Goal: Transaction & Acquisition: Book appointment/travel/reservation

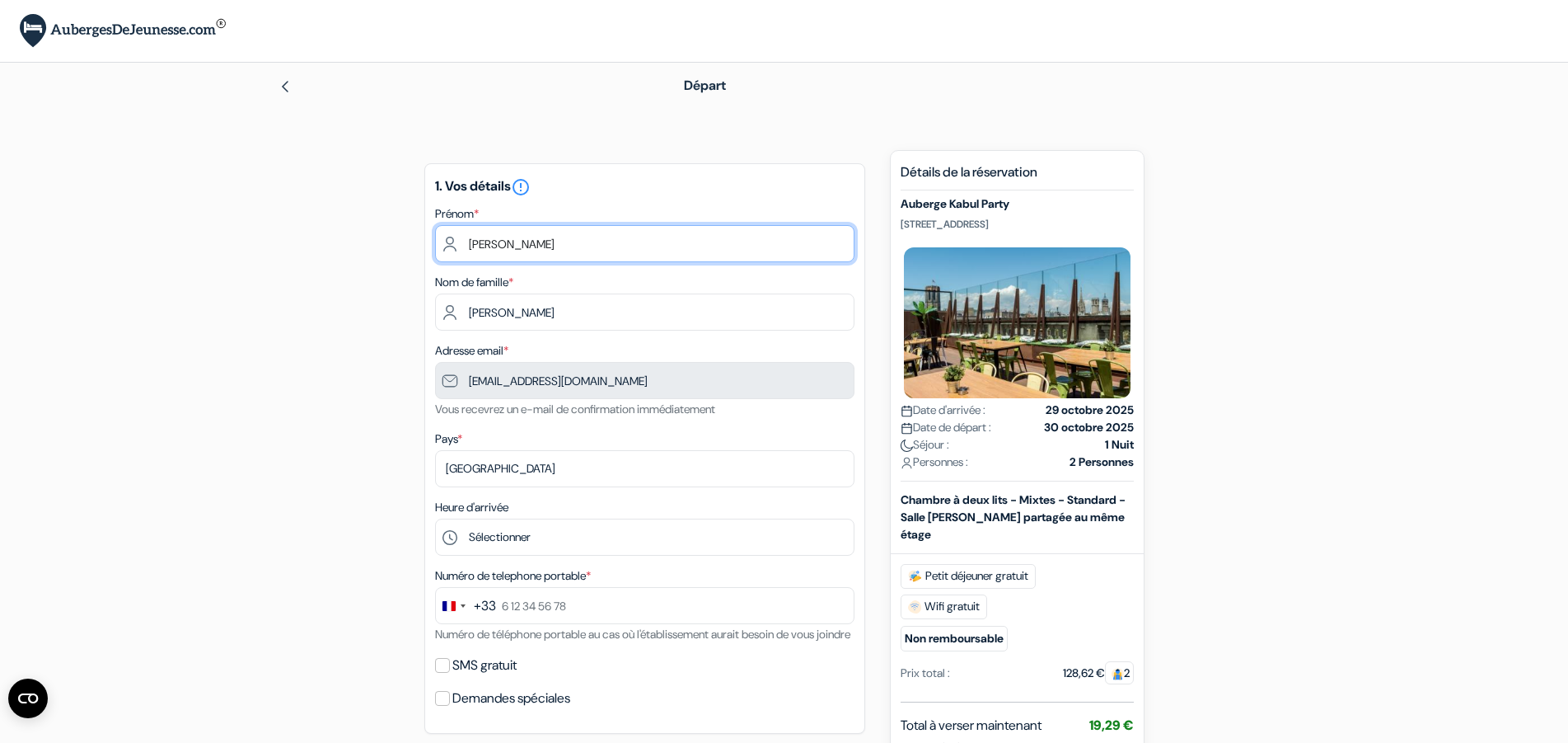
drag, startPoint x: 512, startPoint y: 246, endPoint x: 414, endPoint y: 248, distance: 98.0
type input "j"
type input "Emma"
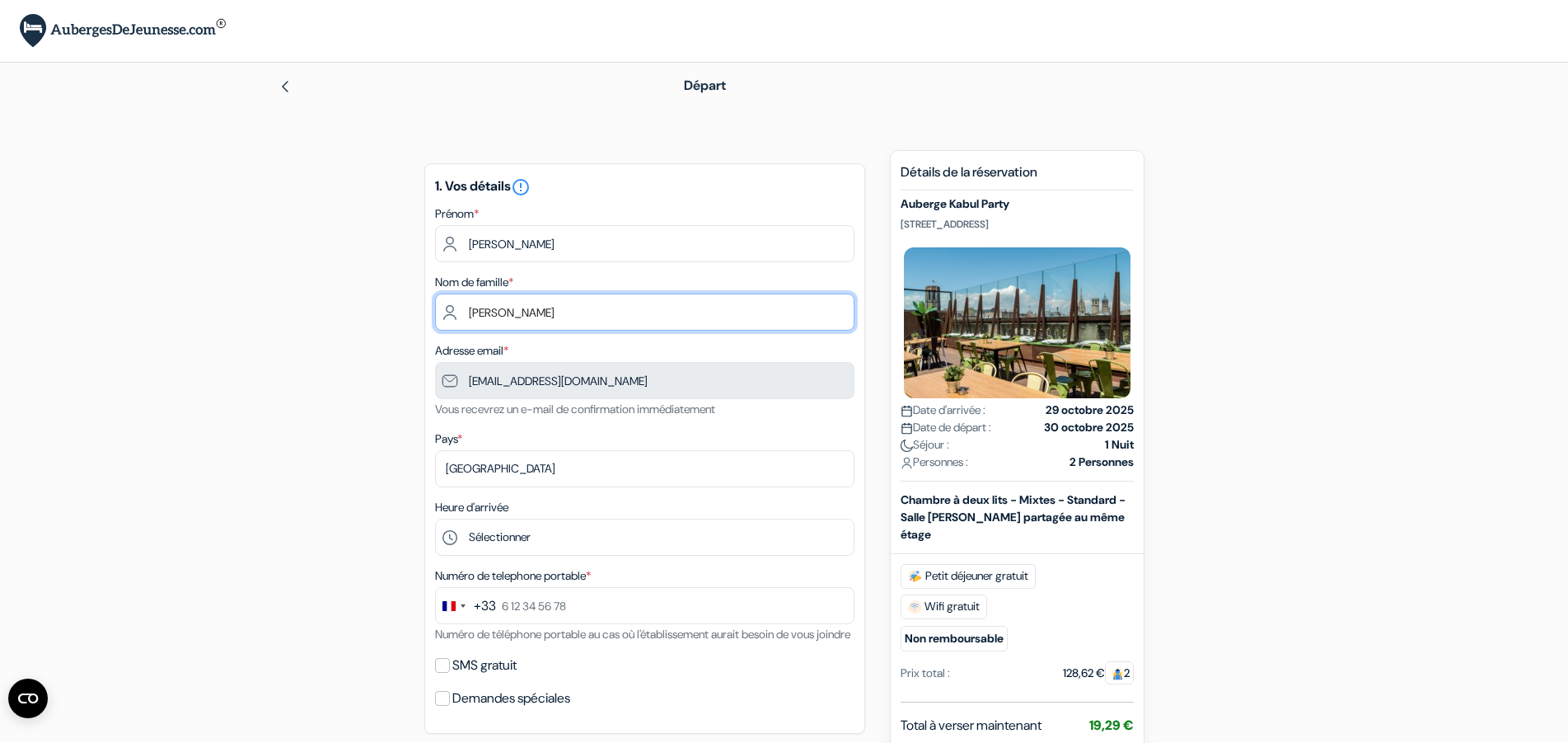
type input "Peron"
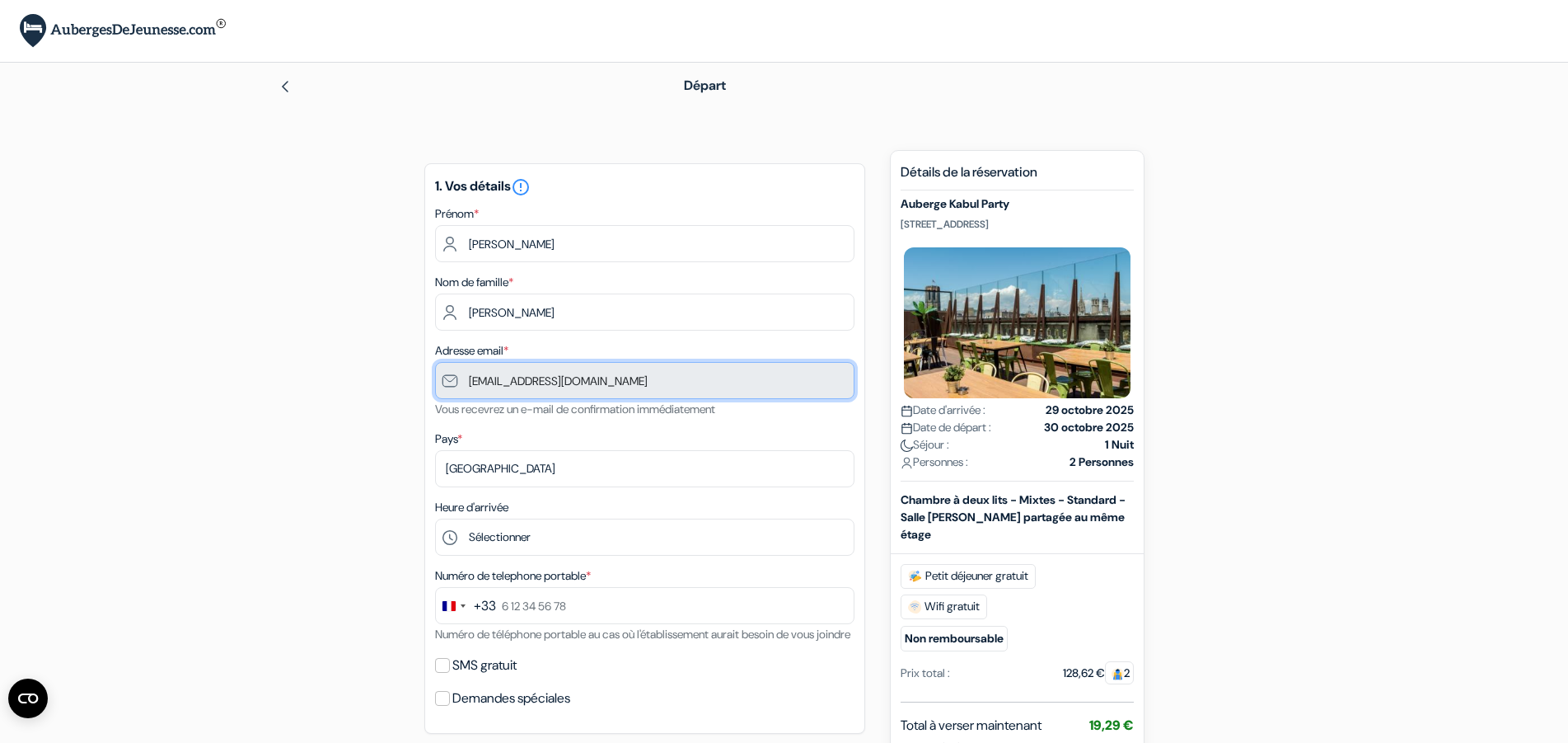
click at [587, 379] on input "[EMAIL_ADDRESS][DOMAIN_NAME]" at bounding box center [645, 381] width 419 height 37
drag, startPoint x: 629, startPoint y: 379, endPoint x: 514, endPoint y: 386, distance: 115.2
click at [515, 386] on input "[EMAIL_ADDRESS][DOMAIN_NAME]" at bounding box center [645, 381] width 419 height 37
drag, startPoint x: 514, startPoint y: 386, endPoint x: 460, endPoint y: 388, distance: 54.0
click at [460, 388] on input "[EMAIL_ADDRESS][DOMAIN_NAME]" at bounding box center [645, 381] width 419 height 37
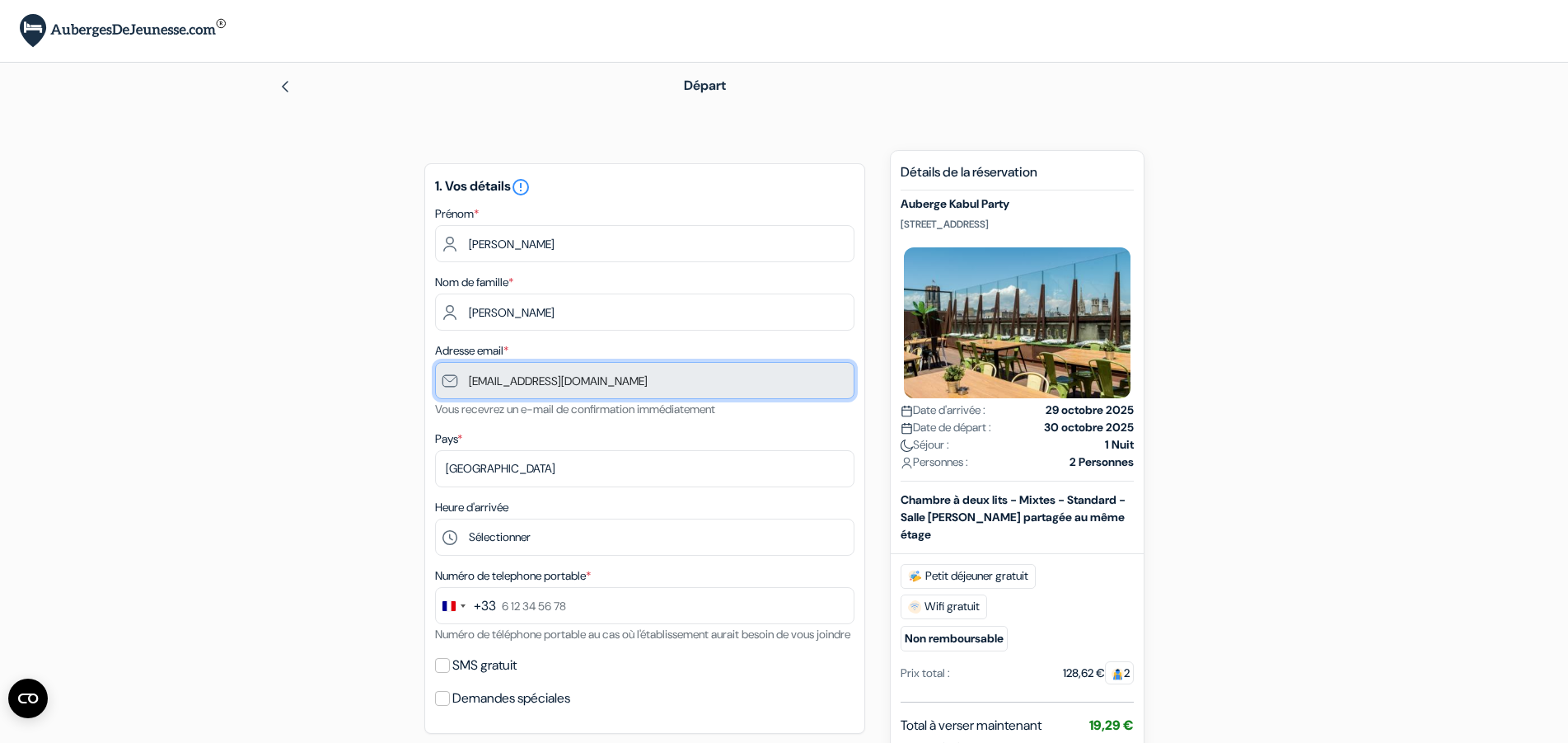
drag, startPoint x: 655, startPoint y: 379, endPoint x: 439, endPoint y: 381, distance: 216.0
click at [438, 381] on input "[EMAIL_ADDRESS][DOMAIN_NAME]" at bounding box center [645, 381] width 419 height 37
click at [648, 433] on div "Pays * Selectionner le pays Abkhazie Afghanistan Afrique Du sud Albanie Algérie…" at bounding box center [645, 457] width 419 height 58
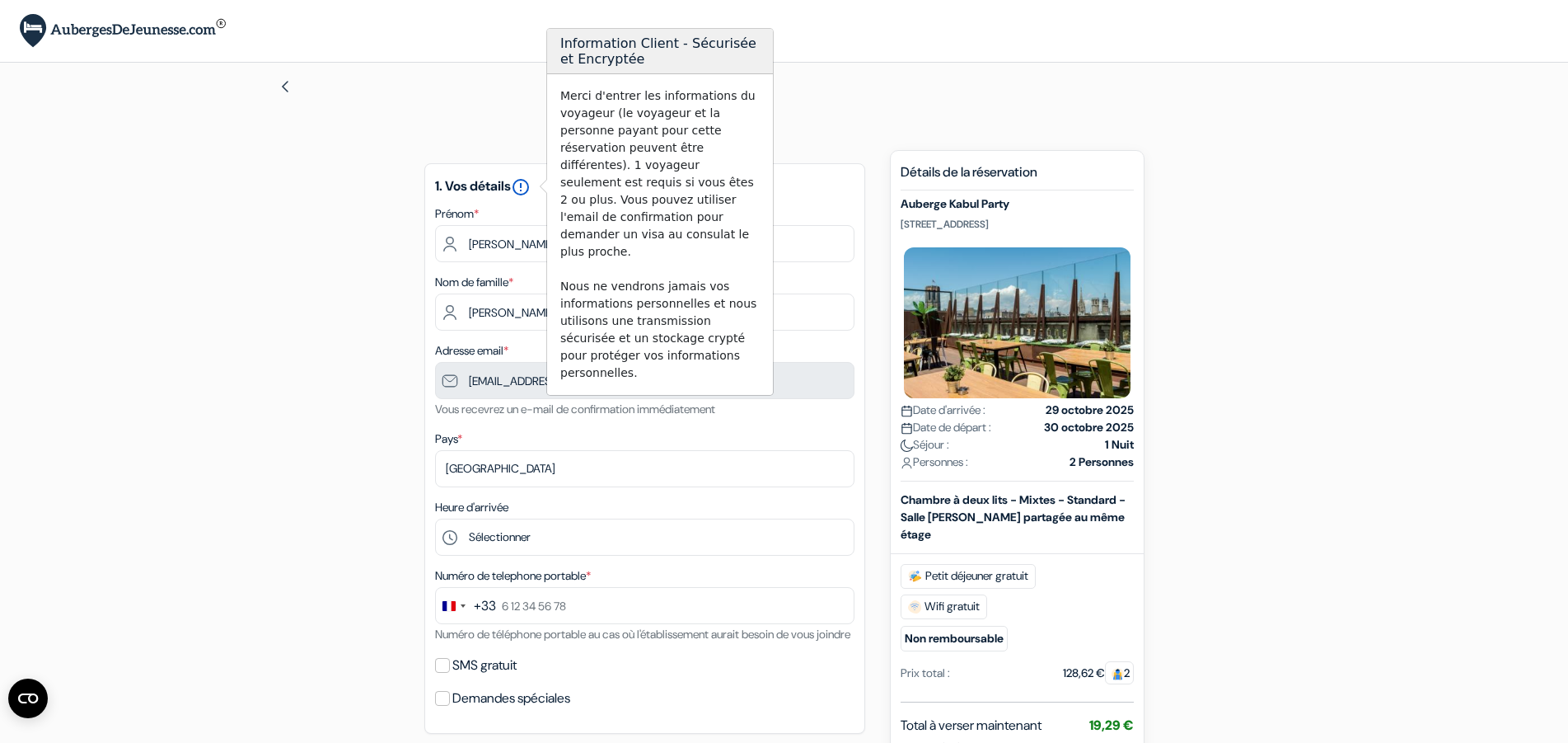
click at [524, 180] on icon "error_outline" at bounding box center [520, 186] width 19 height 19
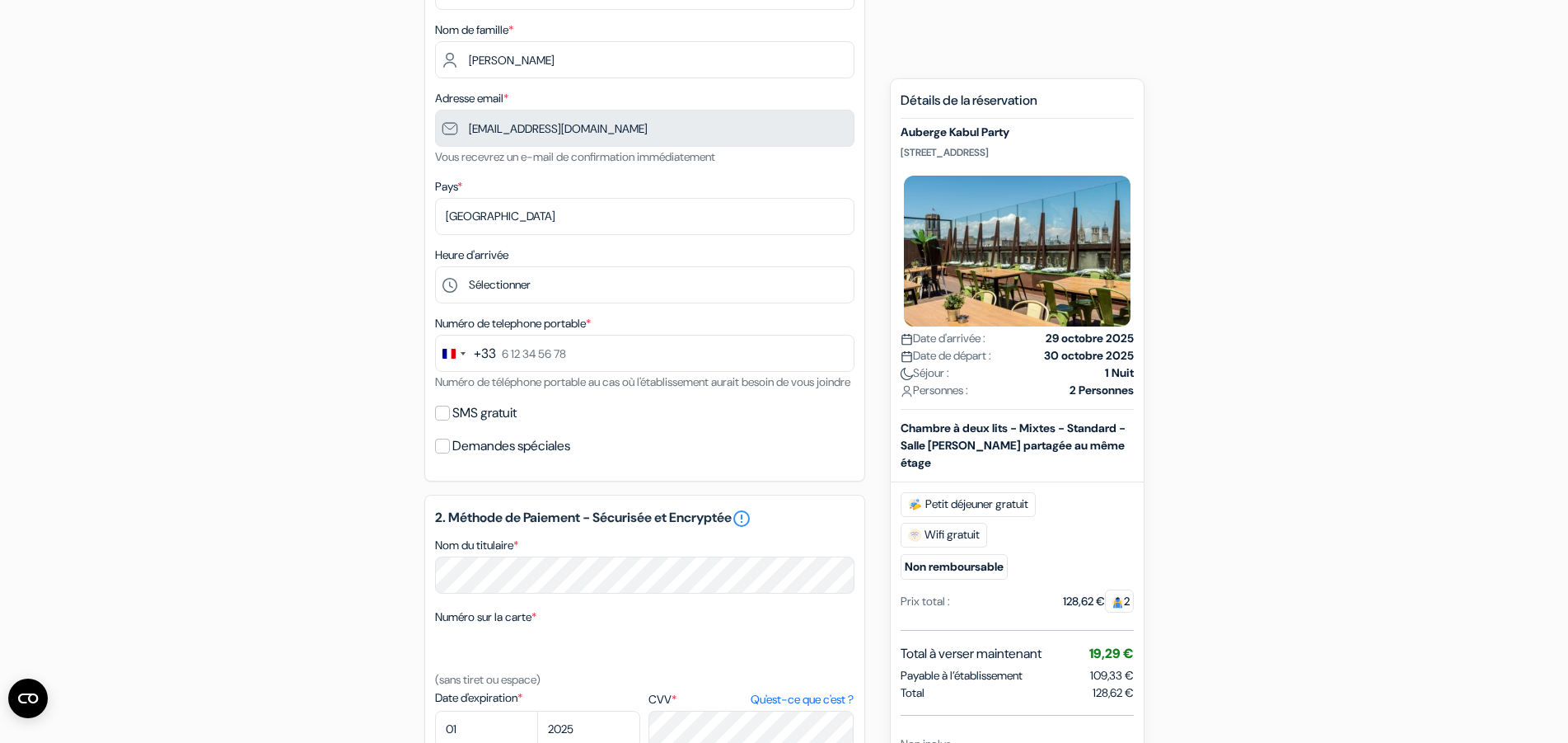
scroll to position [168, 0]
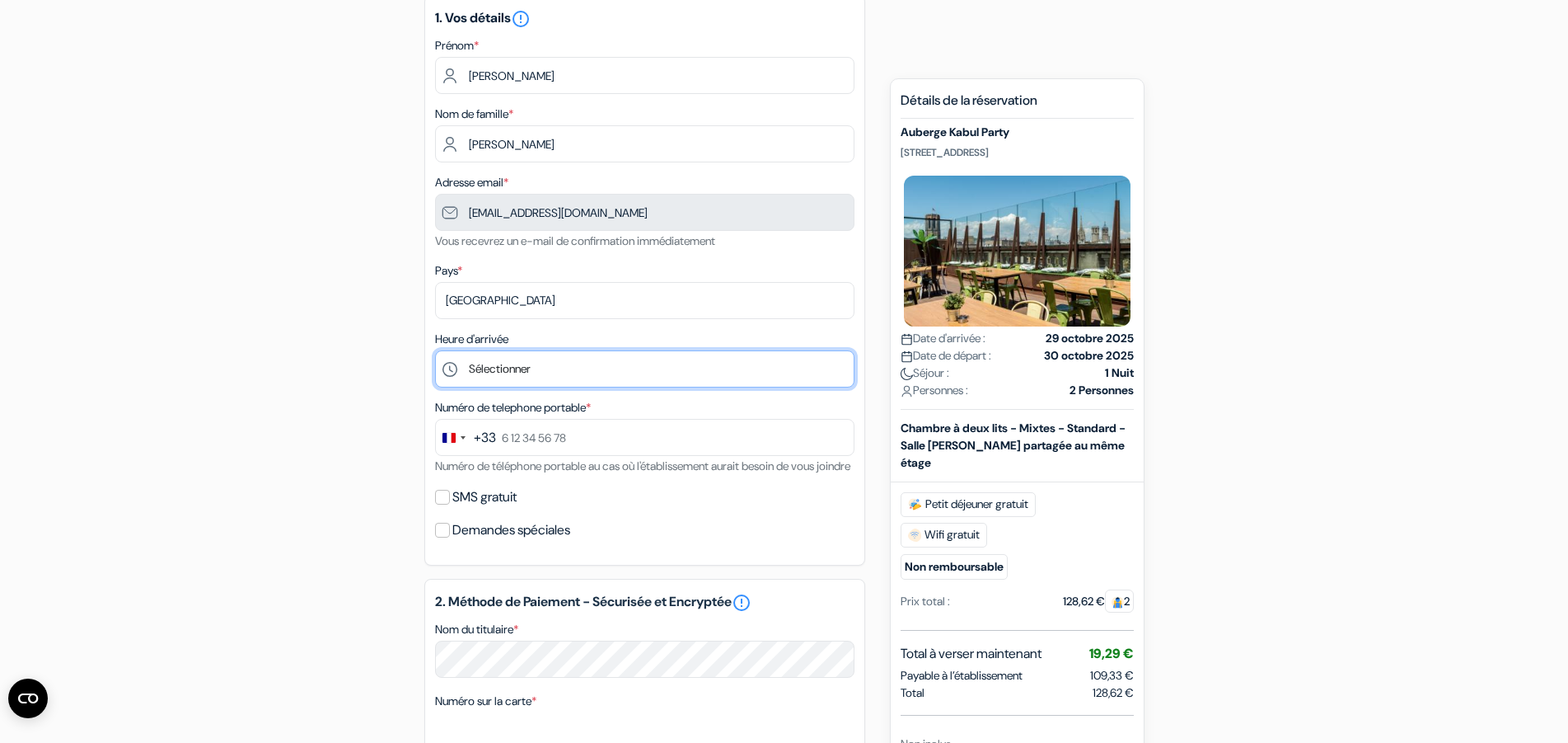
select select "11"
click option "11:00" at bounding box center [0, 0] width 0 height 0
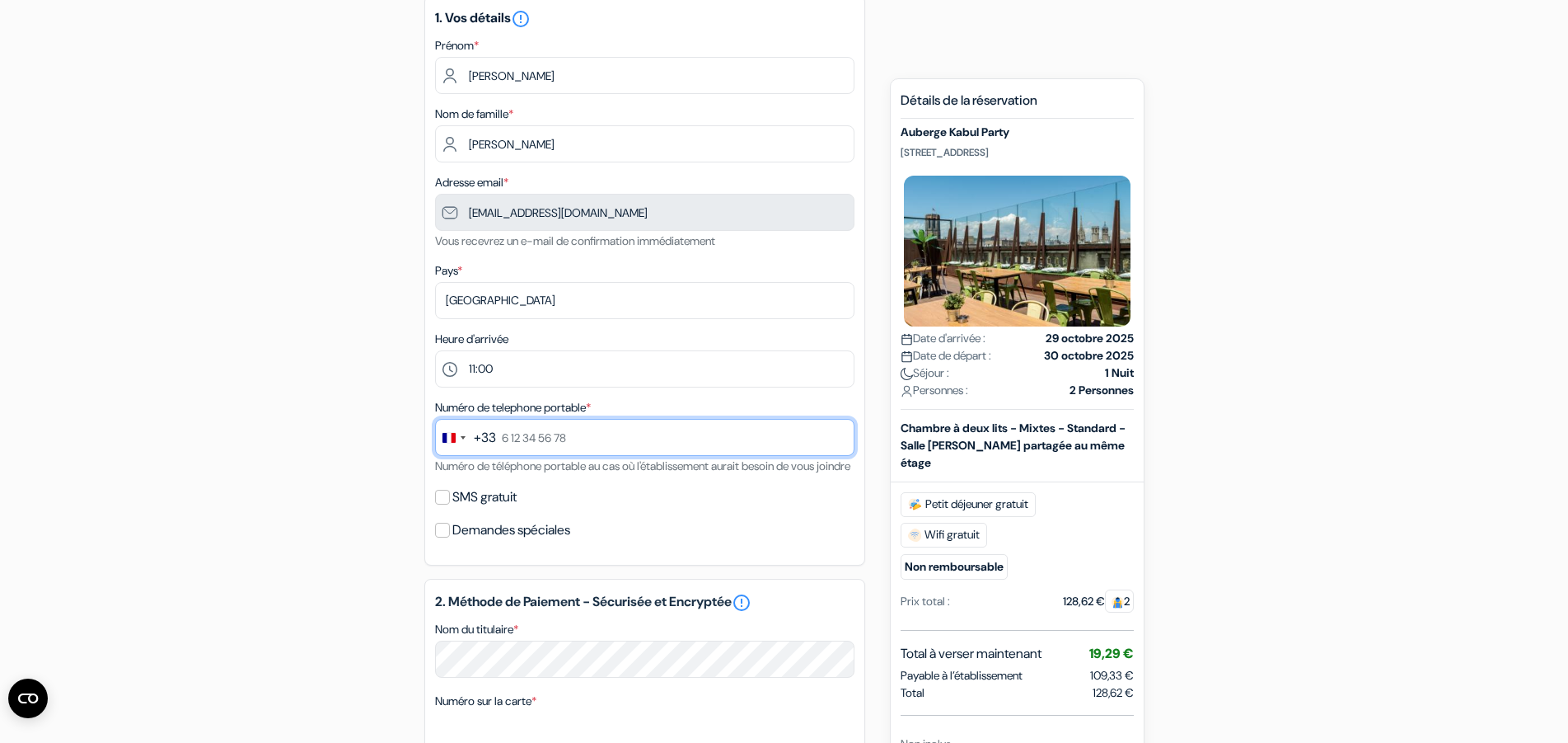
click at [629, 434] on input "text" at bounding box center [645, 437] width 419 height 37
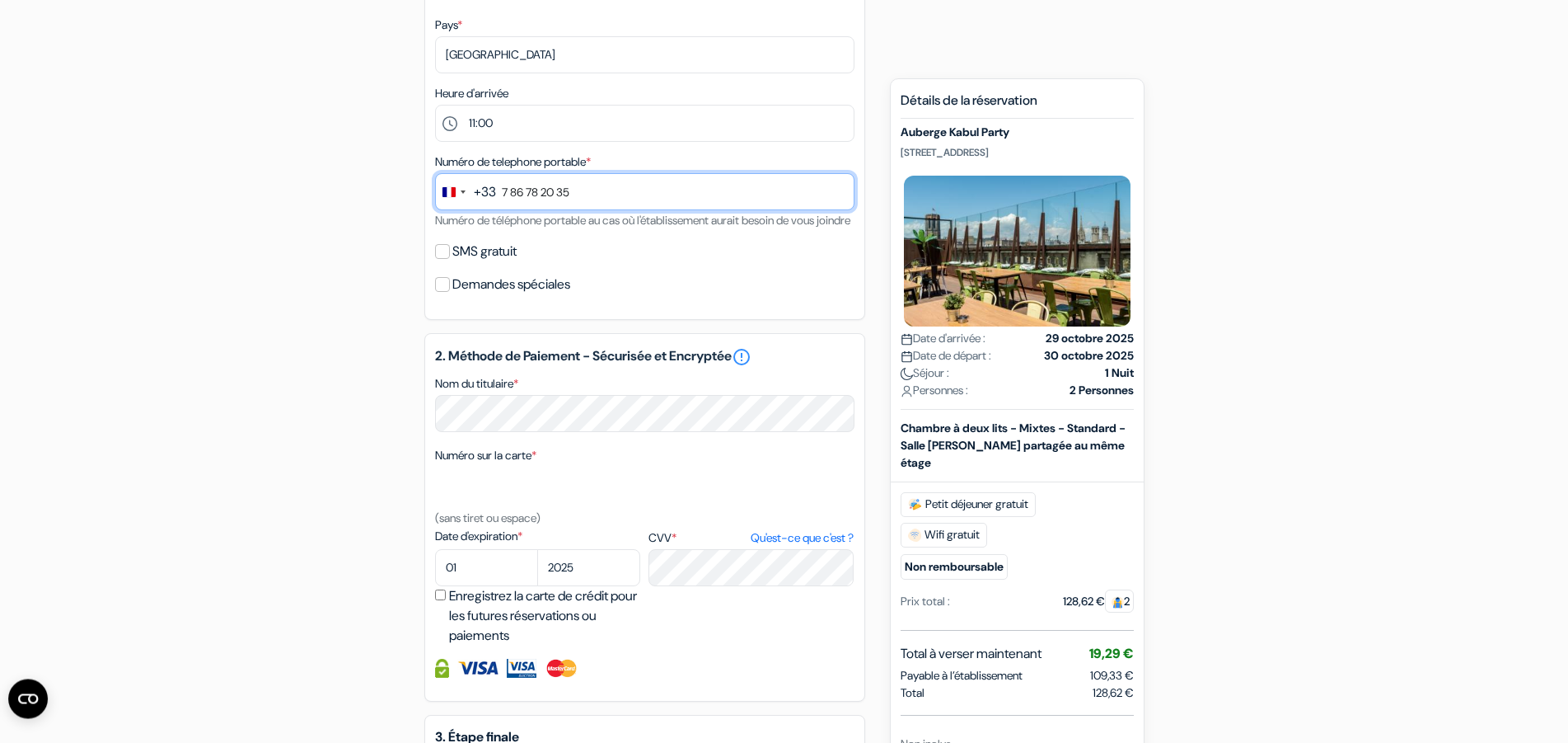
scroll to position [421, 0]
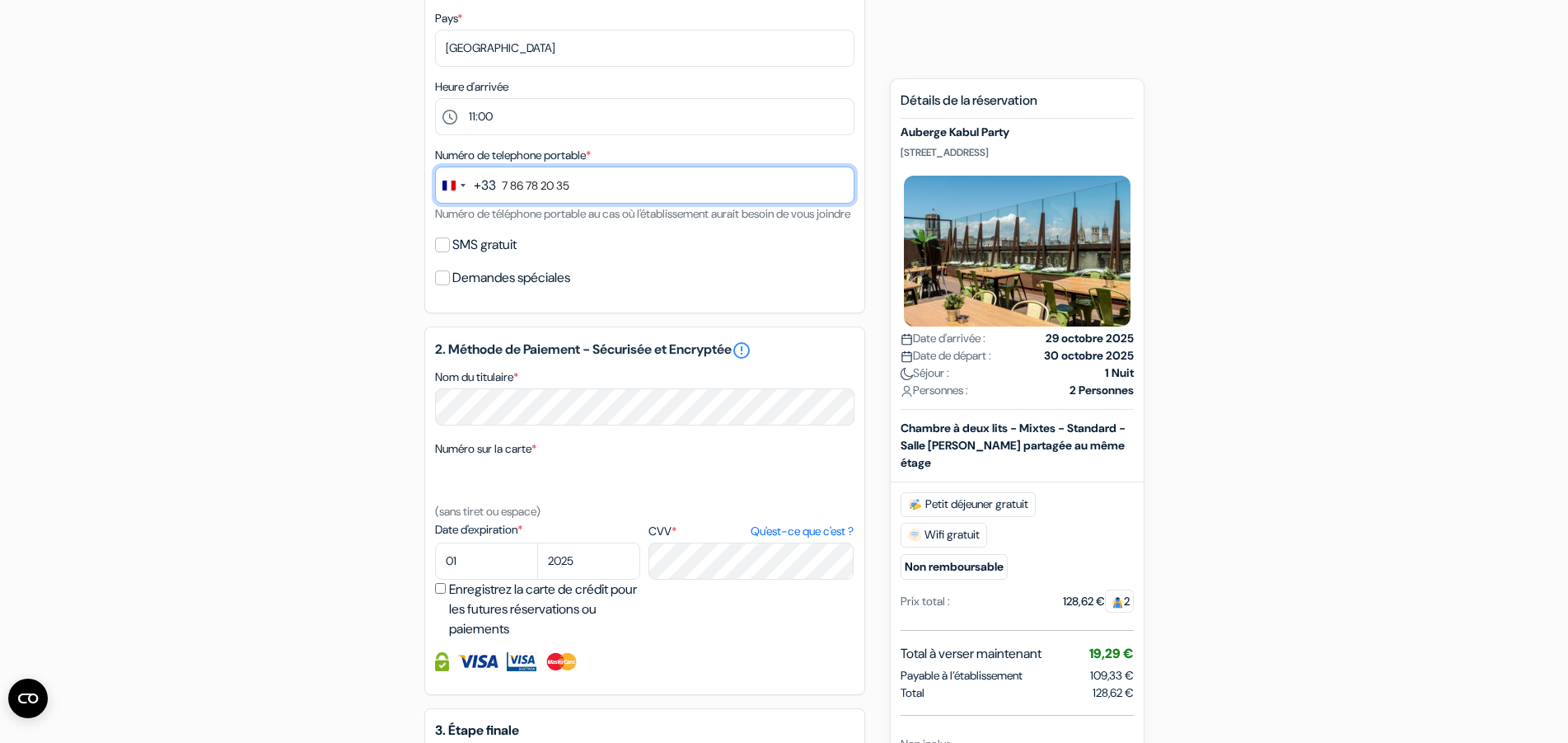
type input "7 86 78 20 35"
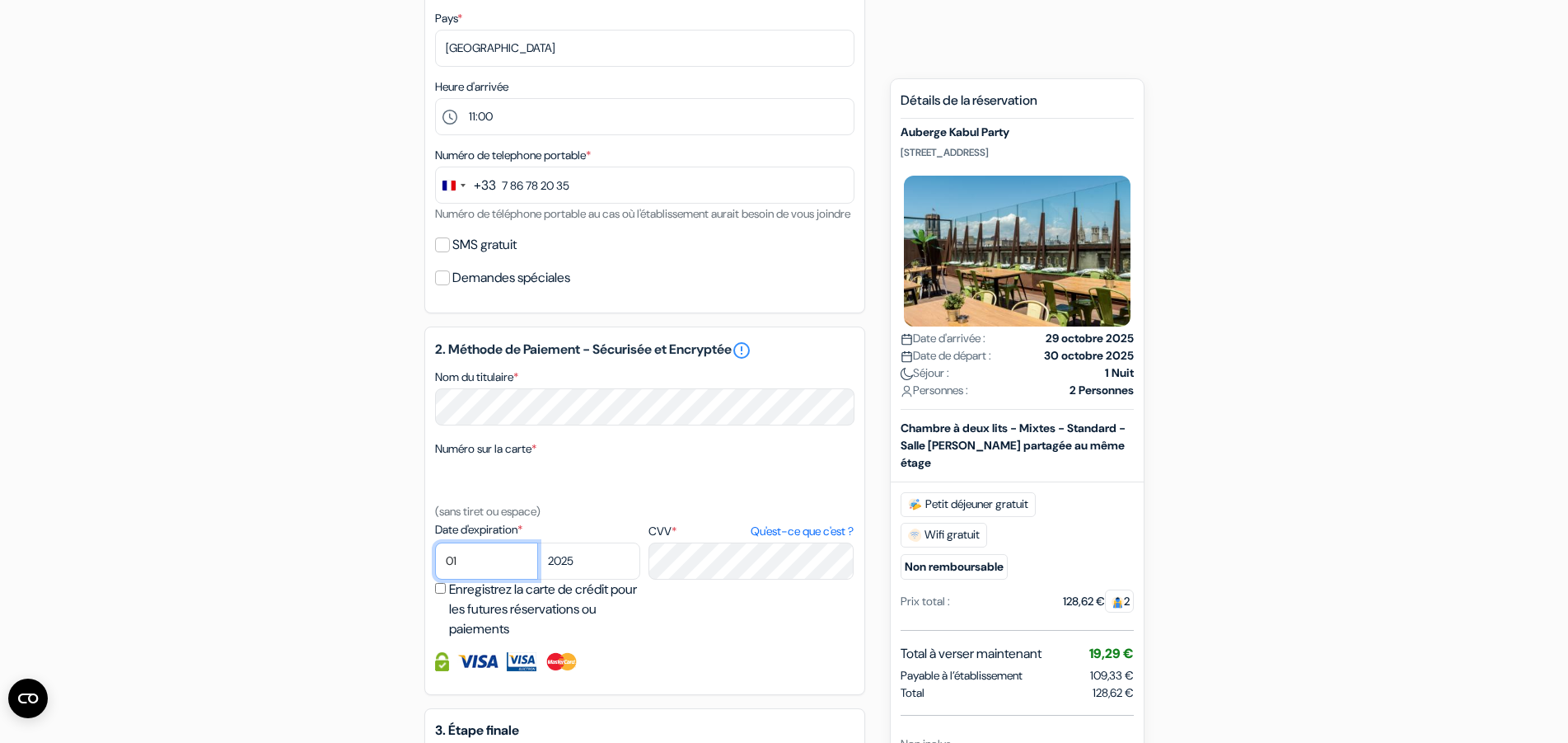
select select "10"
click option "10" at bounding box center [0, 0] width 0 height 0
select select "2030"
click option "2030" at bounding box center [0, 0] width 0 height 0
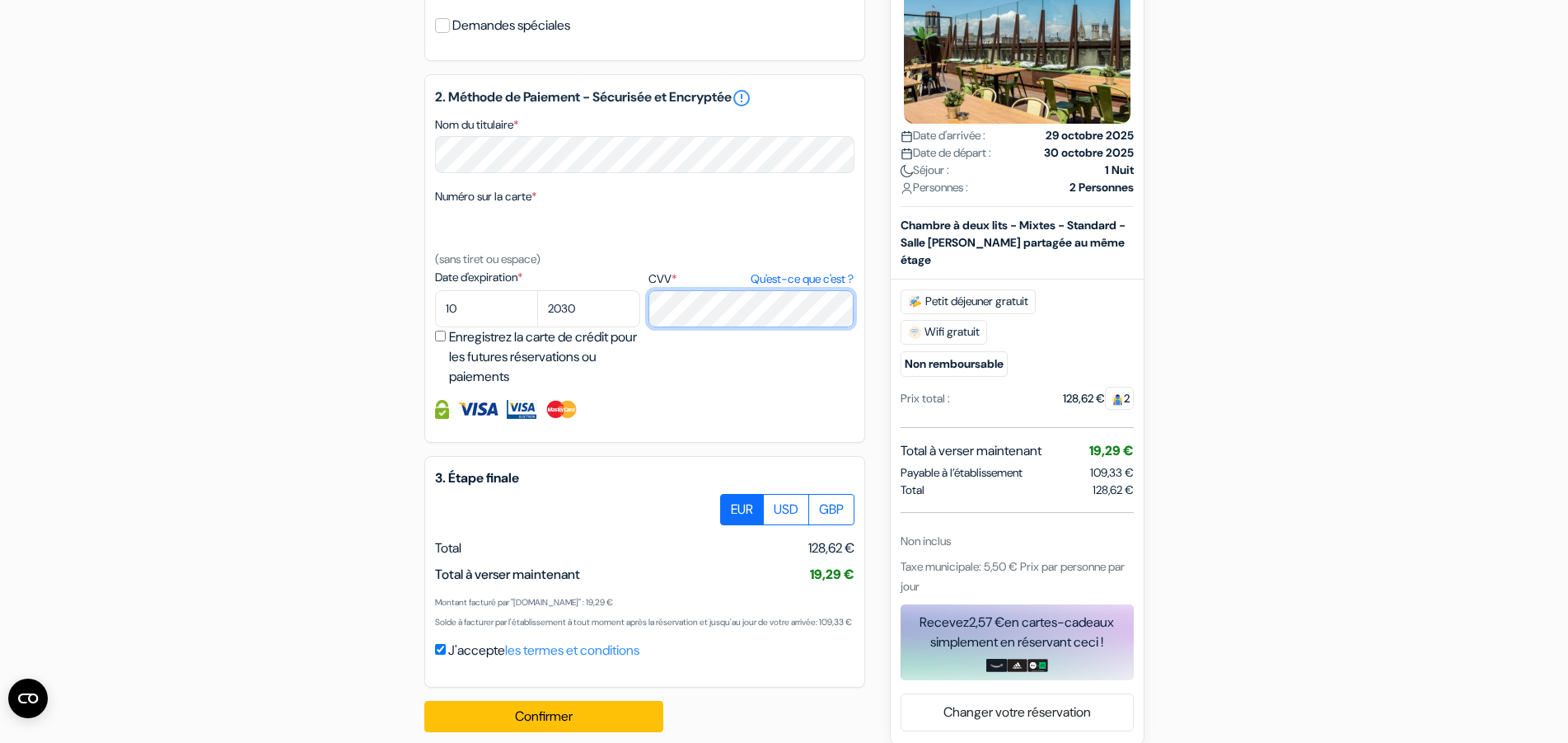
scroll to position [731, 0]
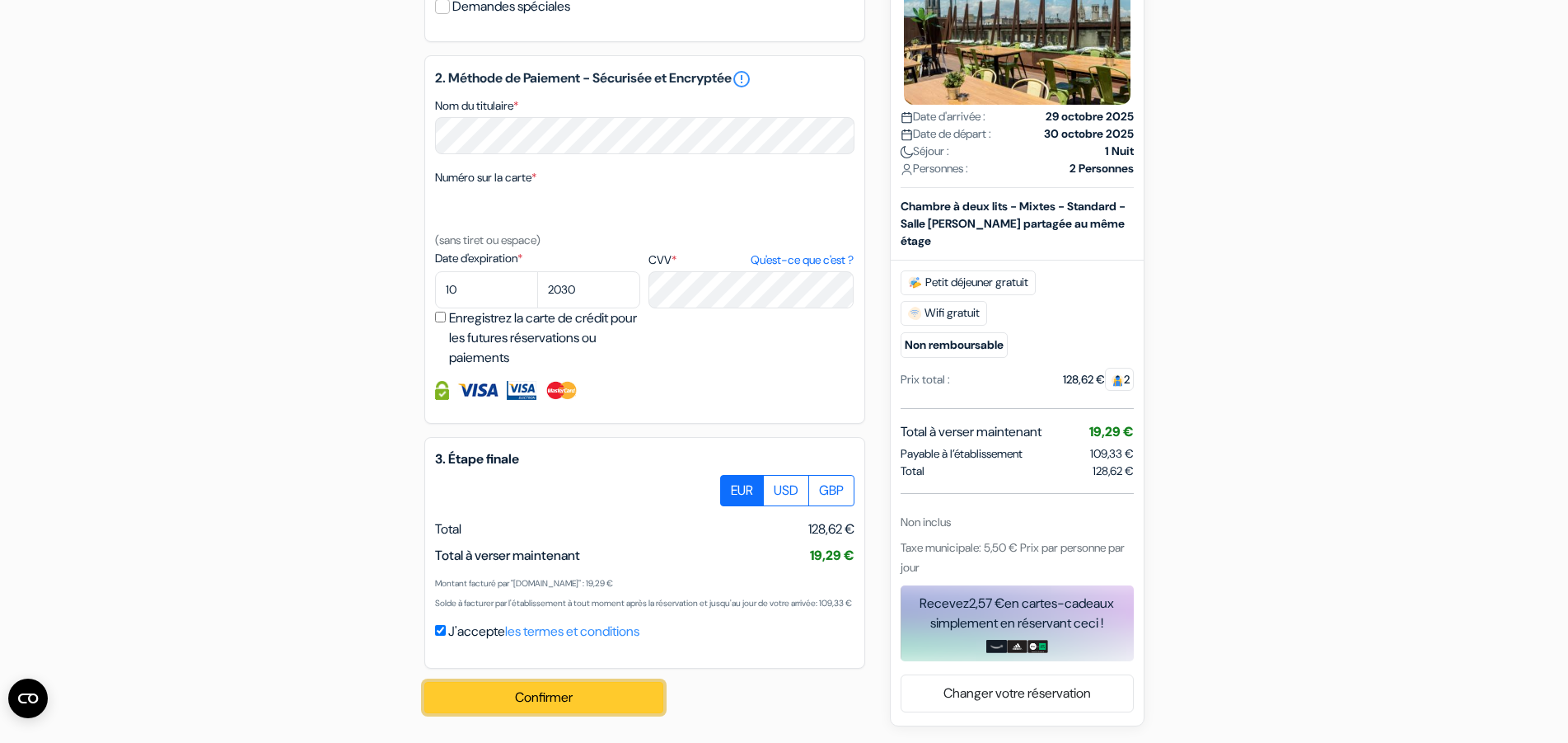
click at [552, 694] on button "Confirmer Loading..." at bounding box center [544, 697] width 239 height 31
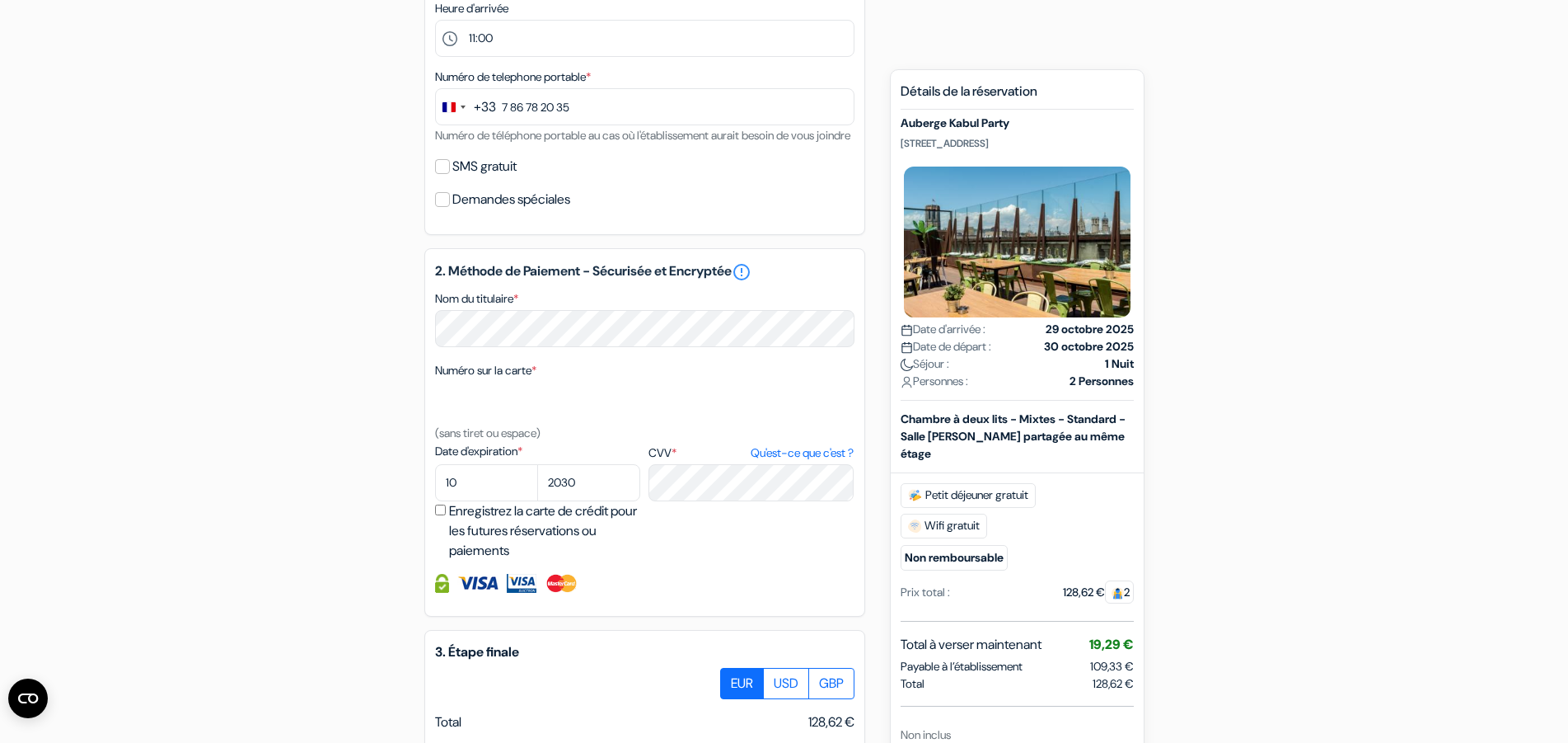
scroll to position [751, 0]
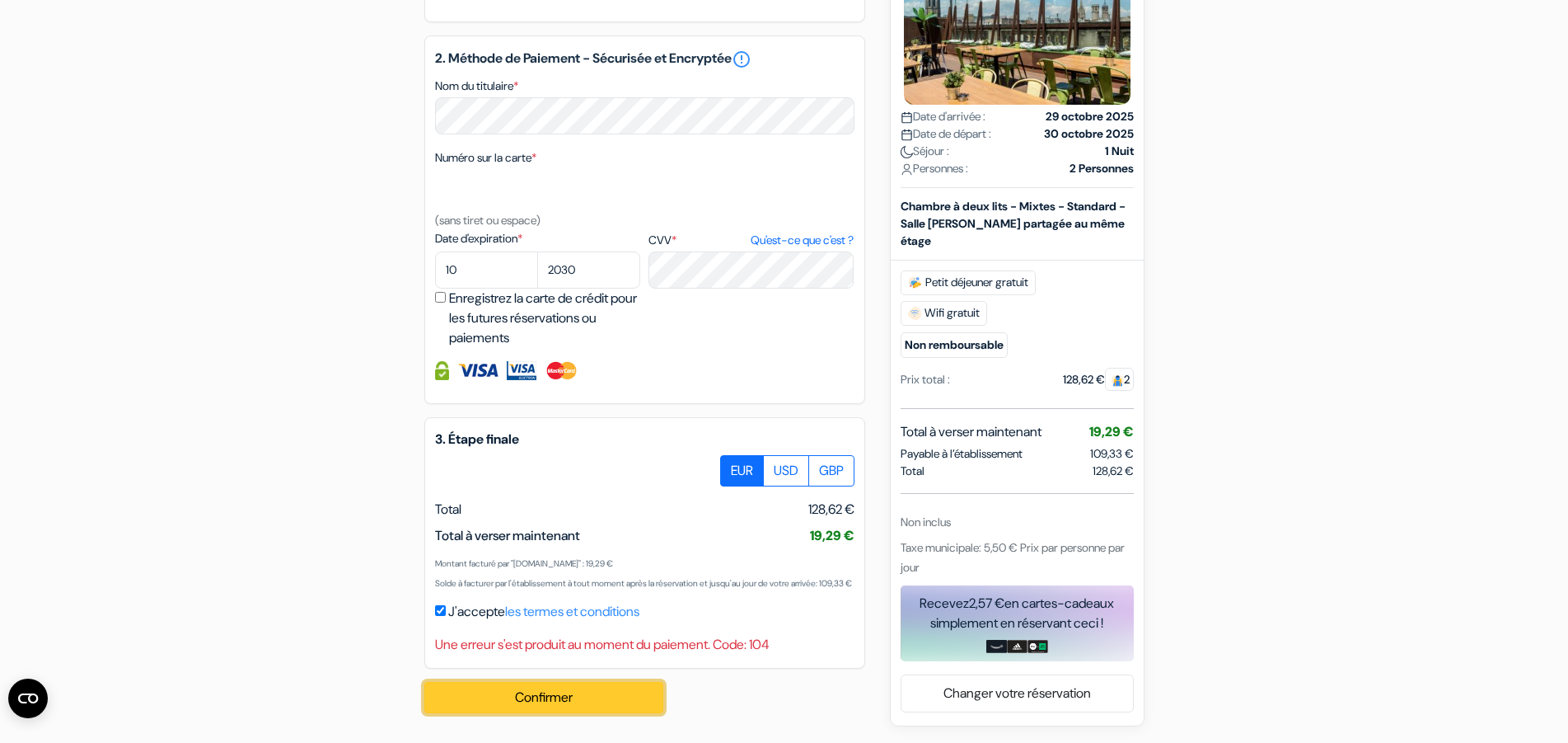
click at [582, 702] on button "Confirmer Loading..." at bounding box center [544, 697] width 239 height 31
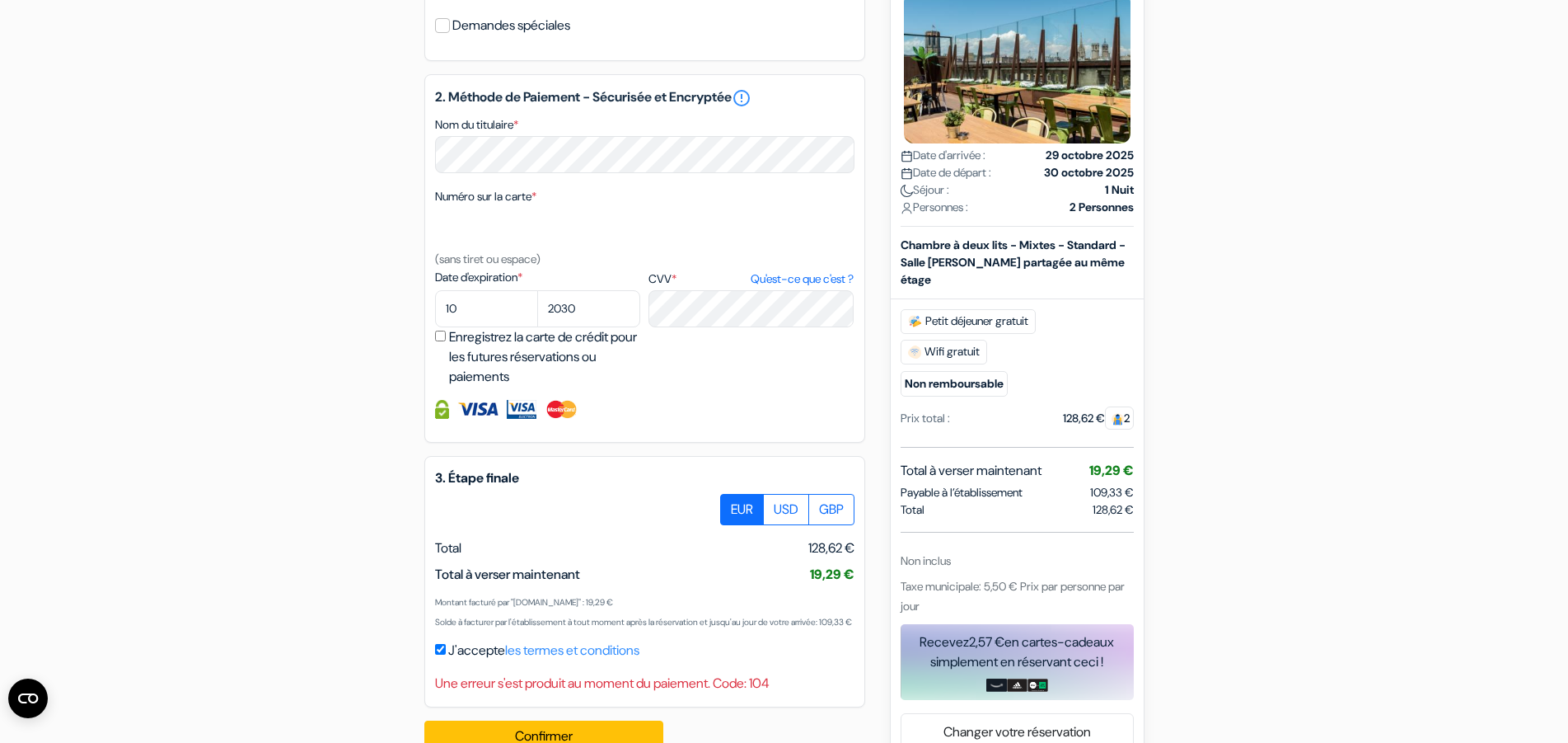
scroll to position [589, 0]
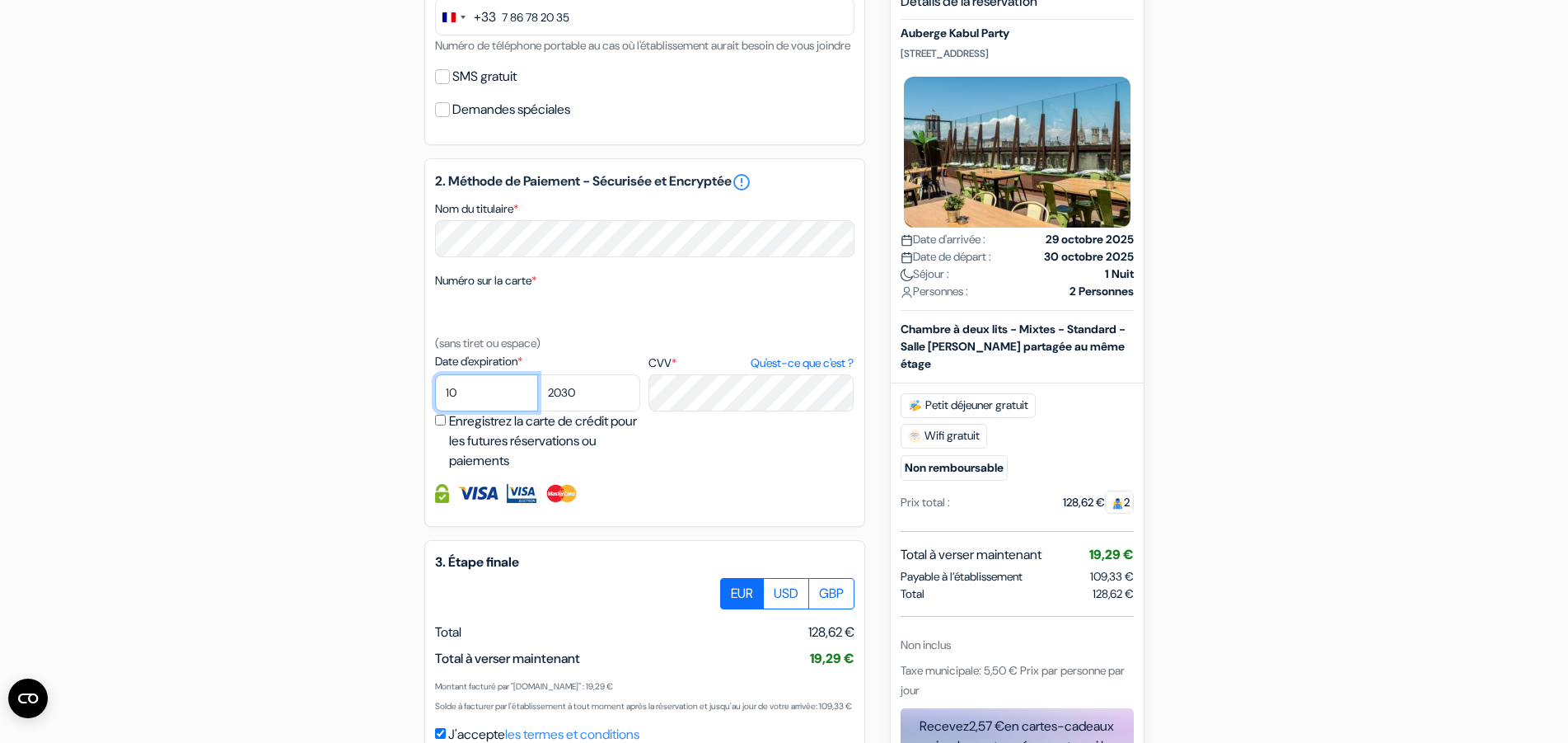
select select "06"
click option "06" at bounding box center [0, 0] width 0 height 0
select select "2026"
click option "2026" at bounding box center [0, 0] width 0 height 0
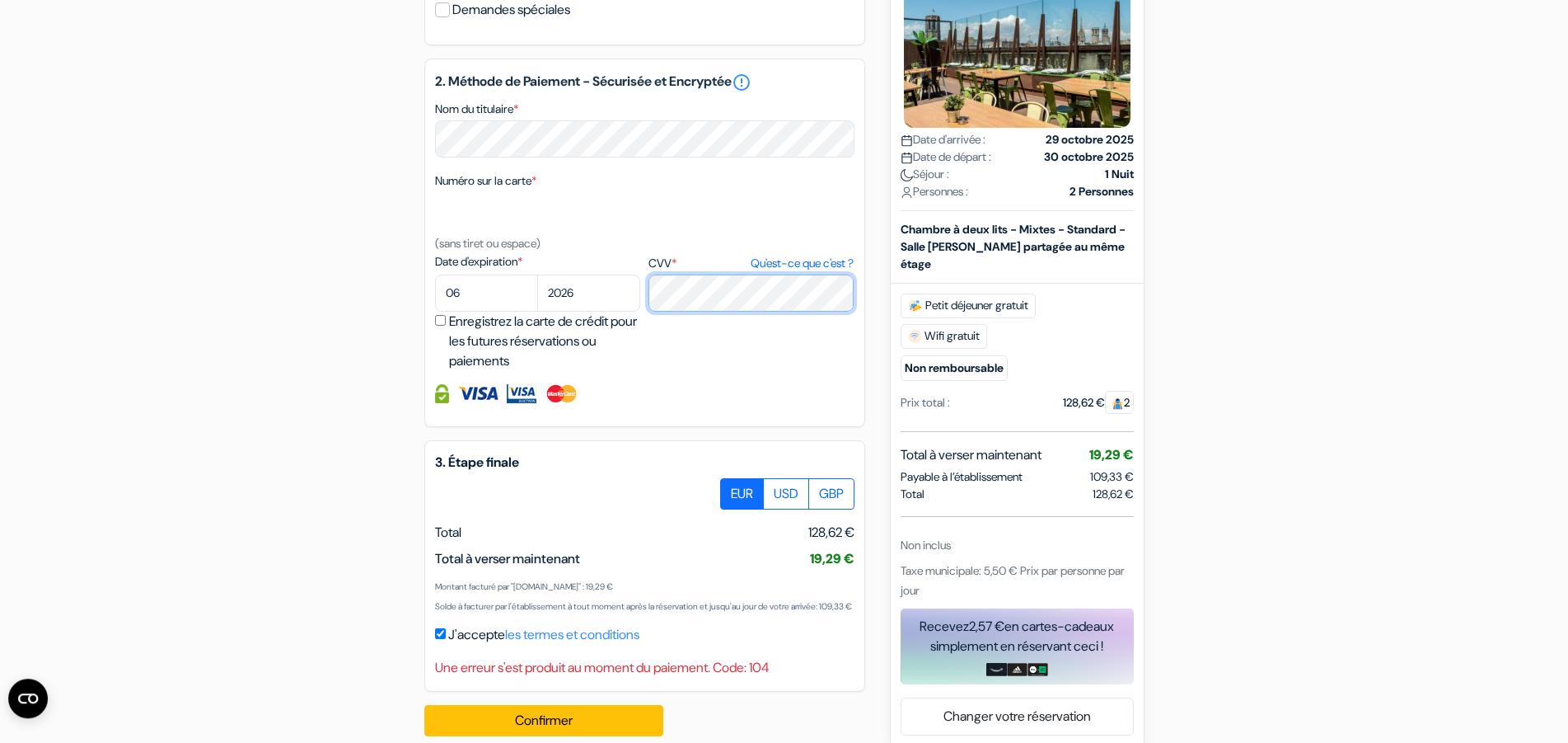
scroll to position [751, 0]
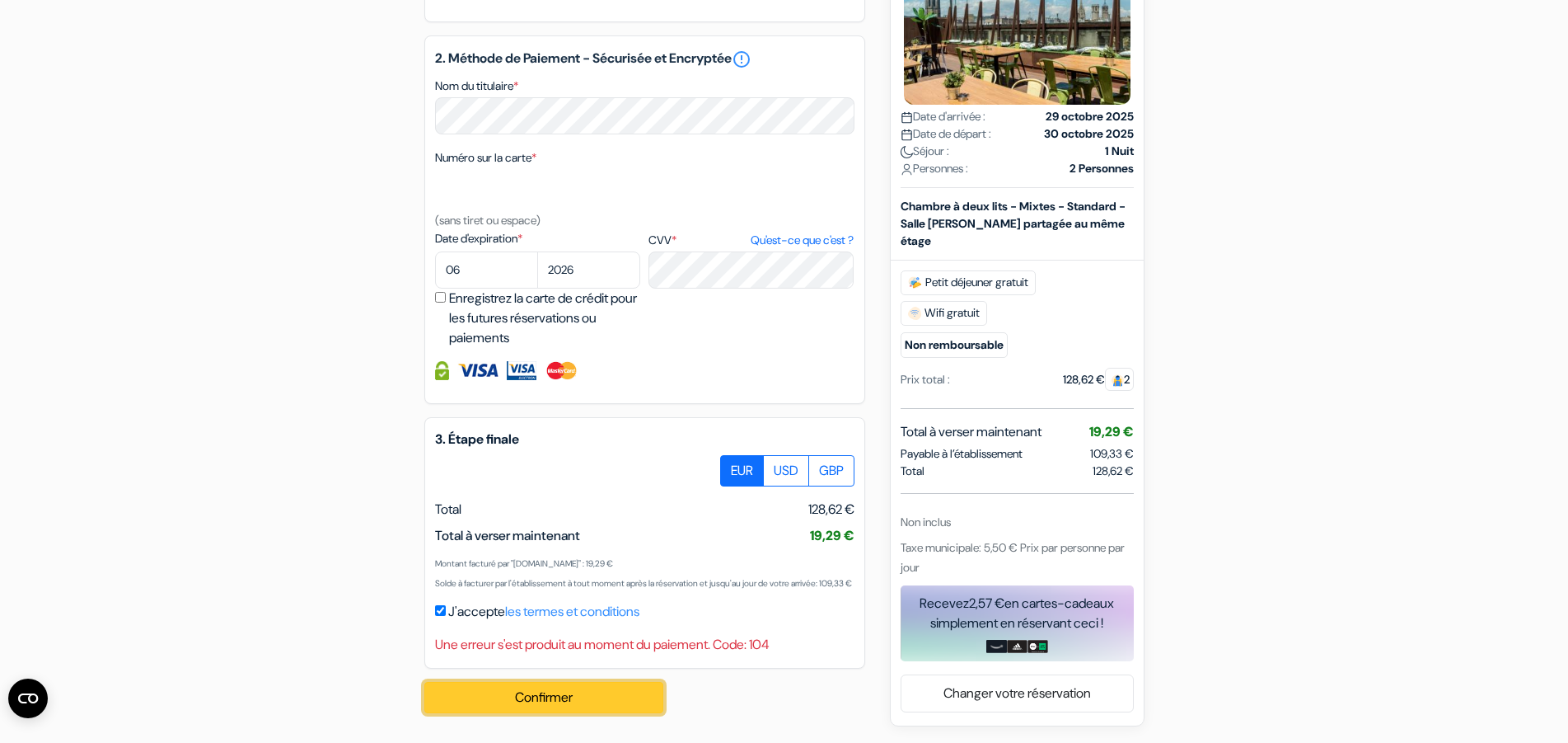
click at [550, 700] on button "Confirmer Loading..." at bounding box center [544, 697] width 239 height 31
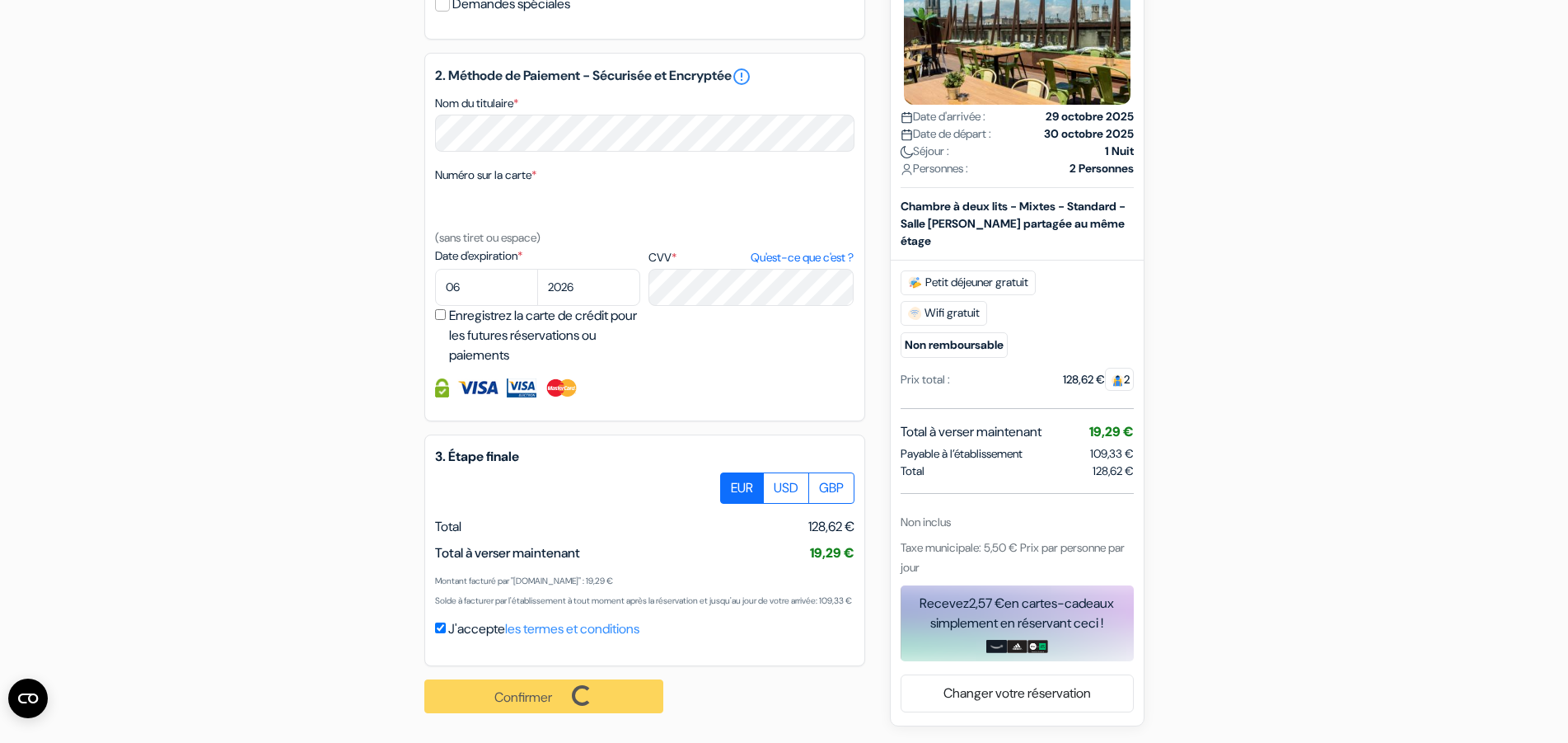
scroll to position [733, 0]
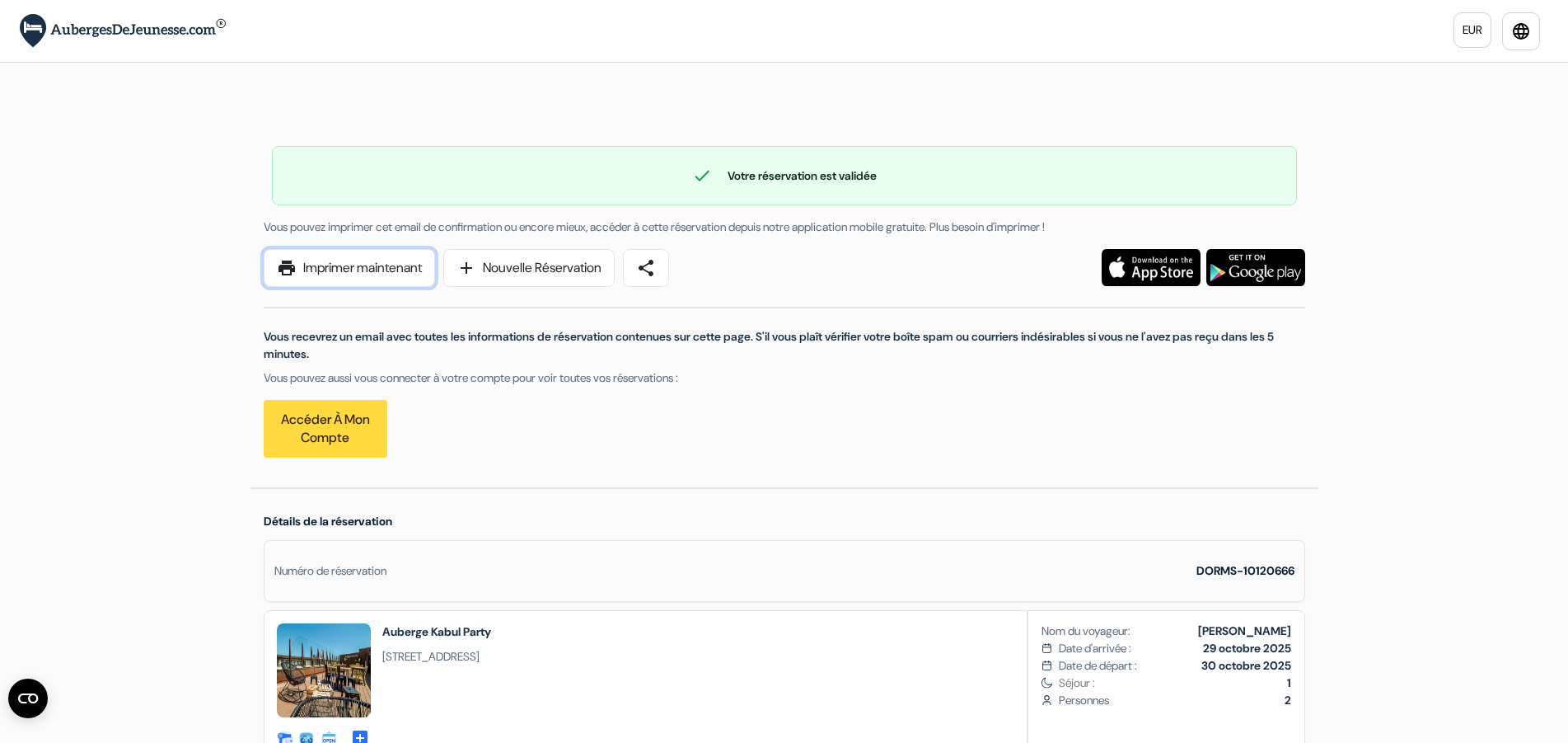
click at [402, 273] on link "print Imprimer maintenant" at bounding box center [350, 267] width 172 height 38
click at [350, 264] on link "print Imprimer maintenant" at bounding box center [350, 267] width 172 height 38
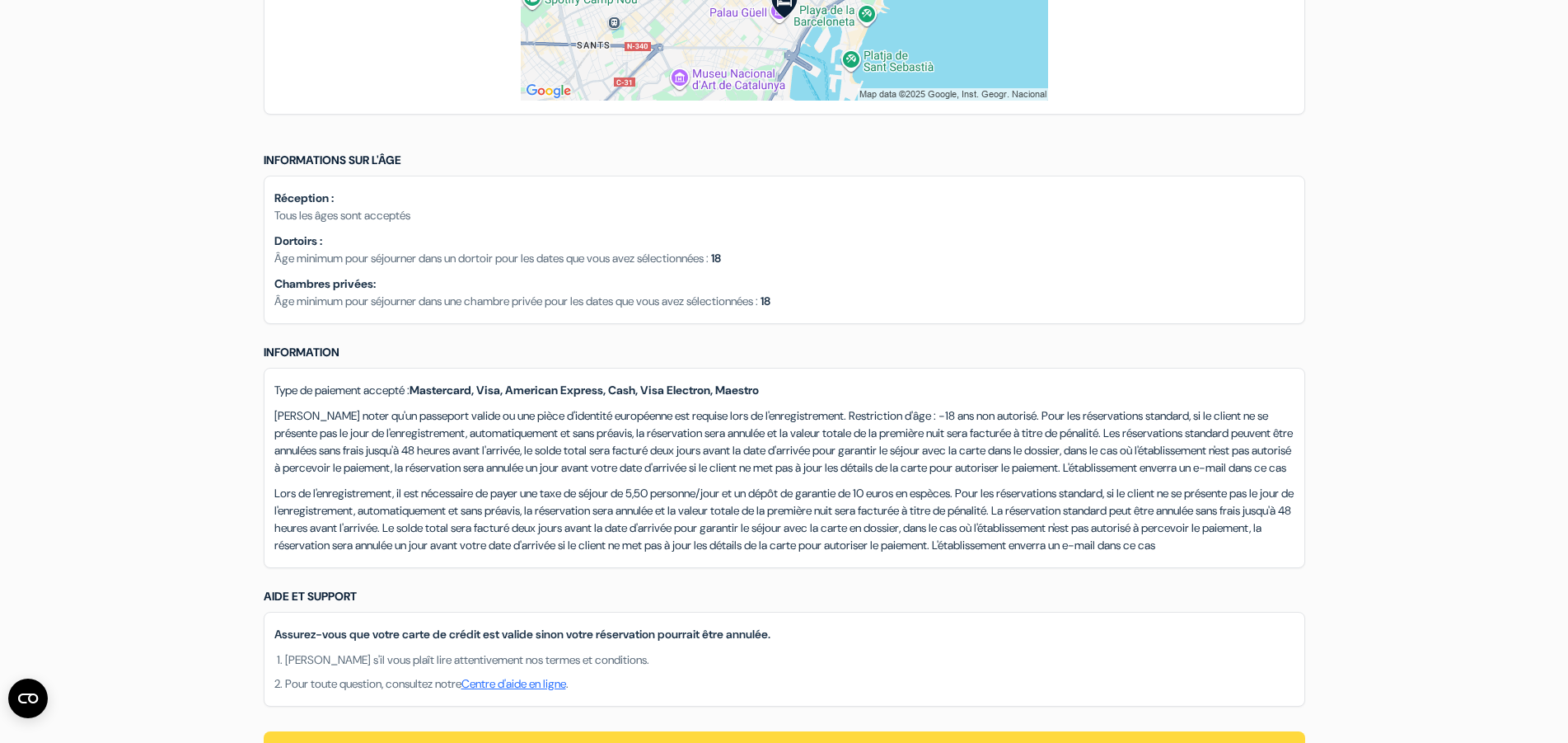
scroll to position [1036, 0]
